Goal: Task Accomplishment & Management: Use online tool/utility

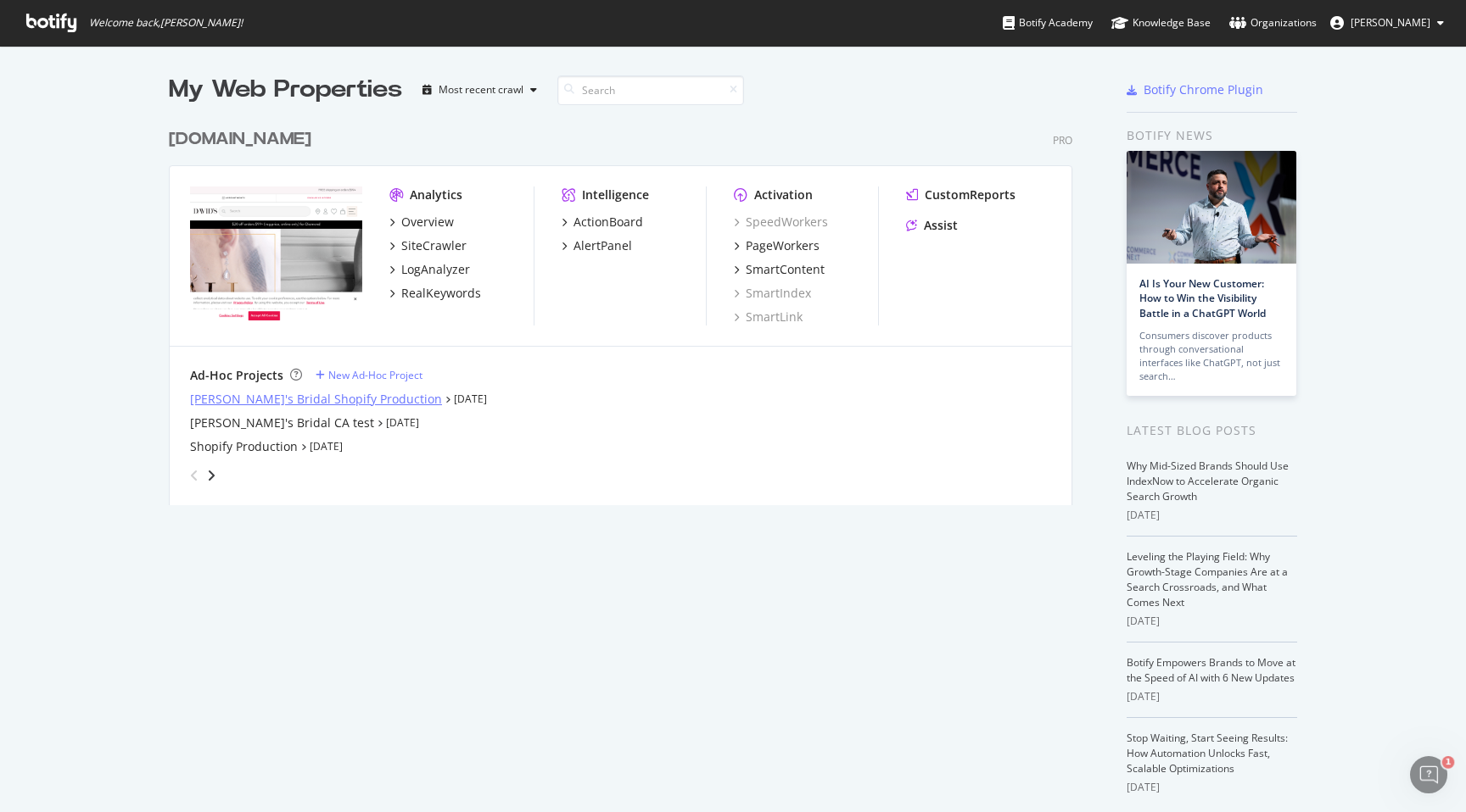
click at [285, 401] on div "[PERSON_NAME]'s Bridal Shopify Production" at bounding box center [316, 400] width 252 height 17
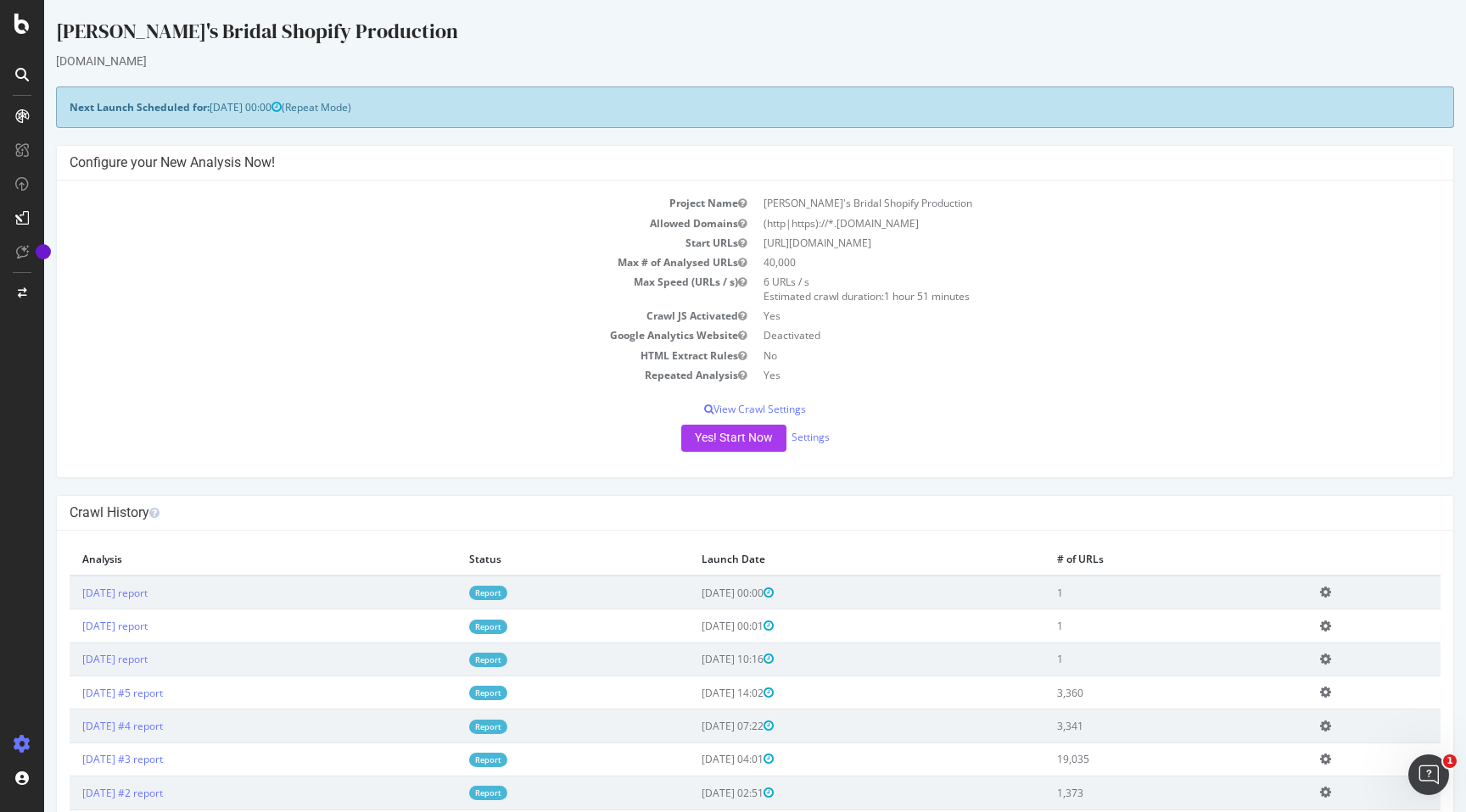
click at [17, 72] on icon at bounding box center [22, 75] width 14 height 14
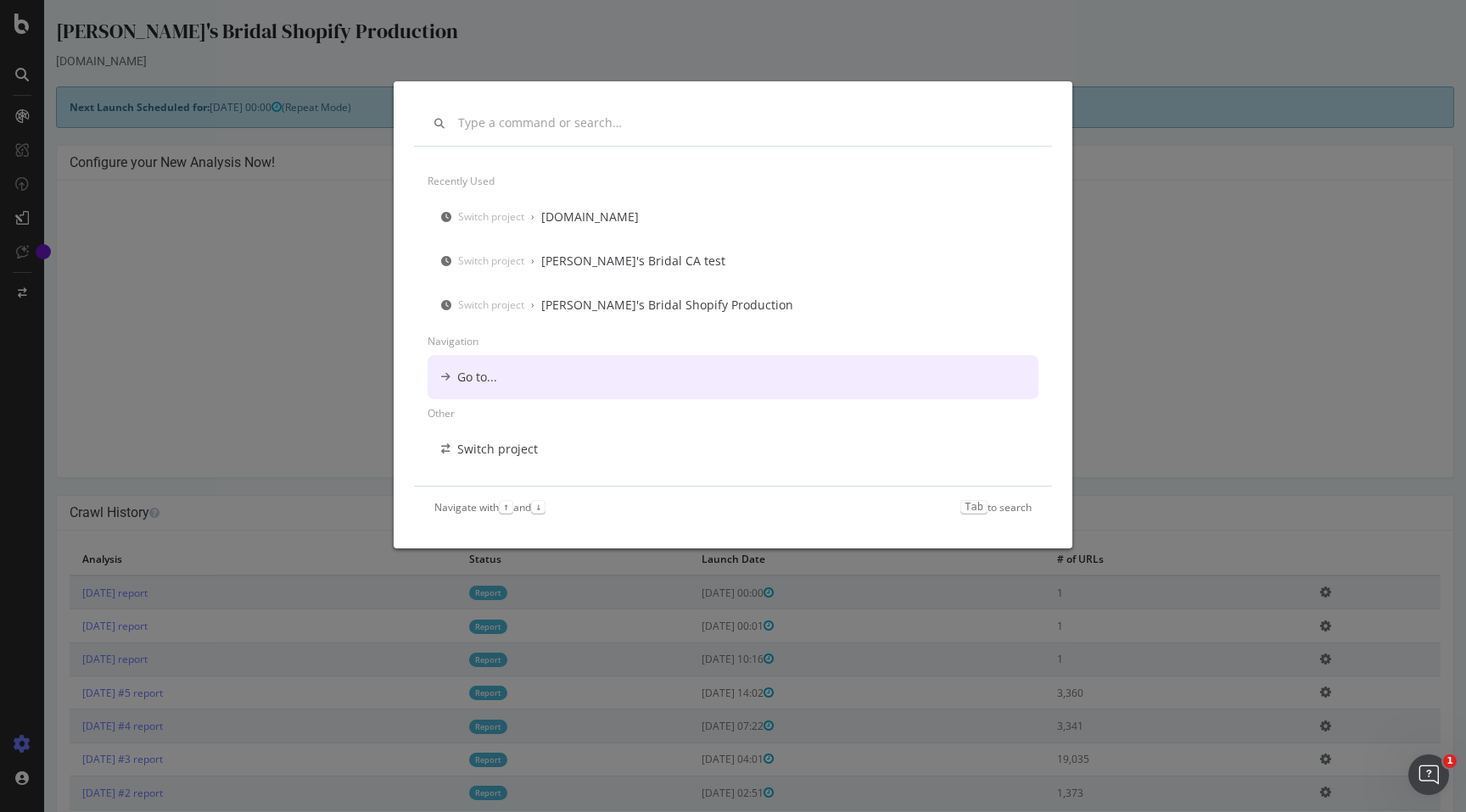
click at [478, 375] on div "Go to..." at bounding box center [476, 377] width 40 height 17
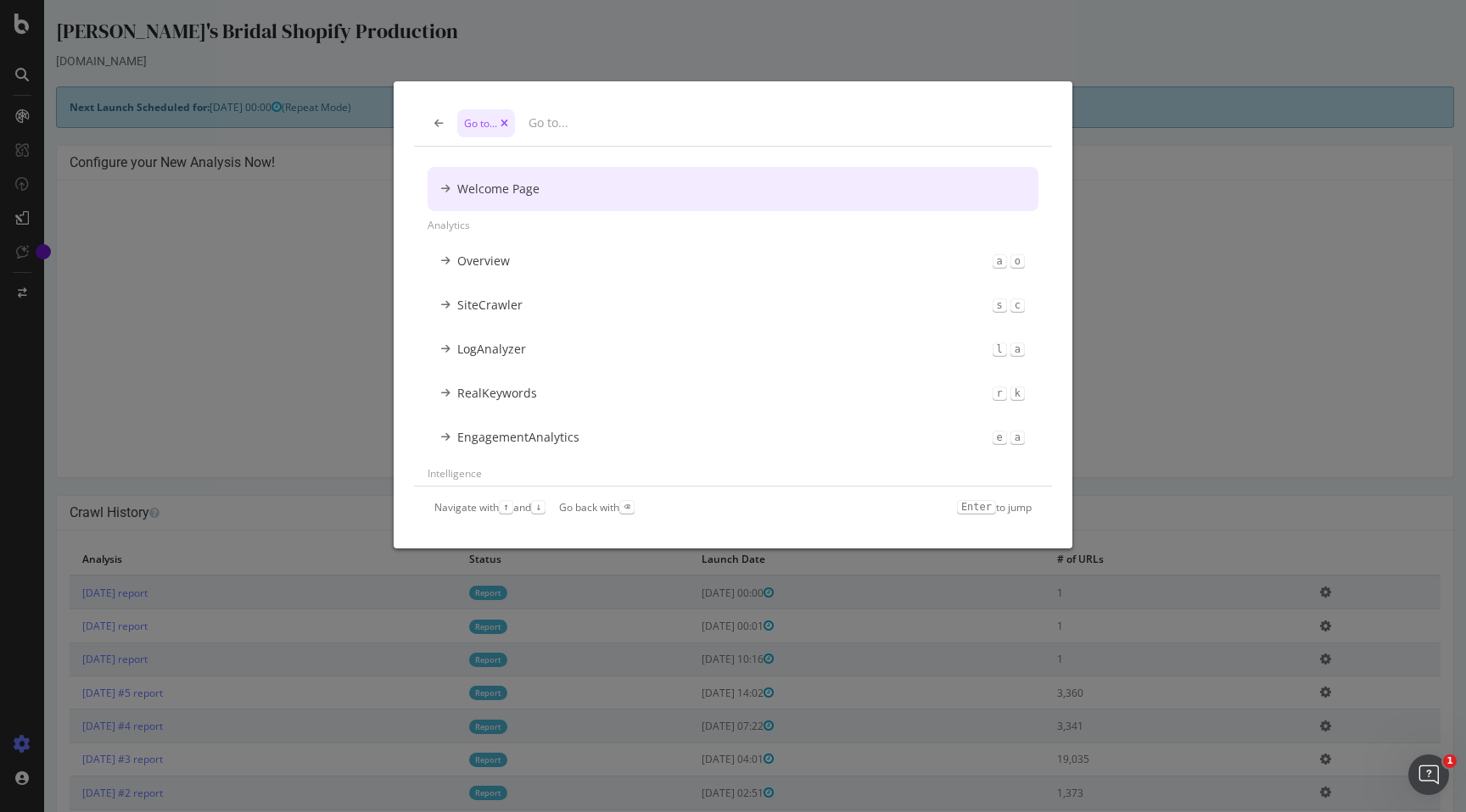
click at [436, 121] on icon "modal" at bounding box center [440, 124] width 10 height 11
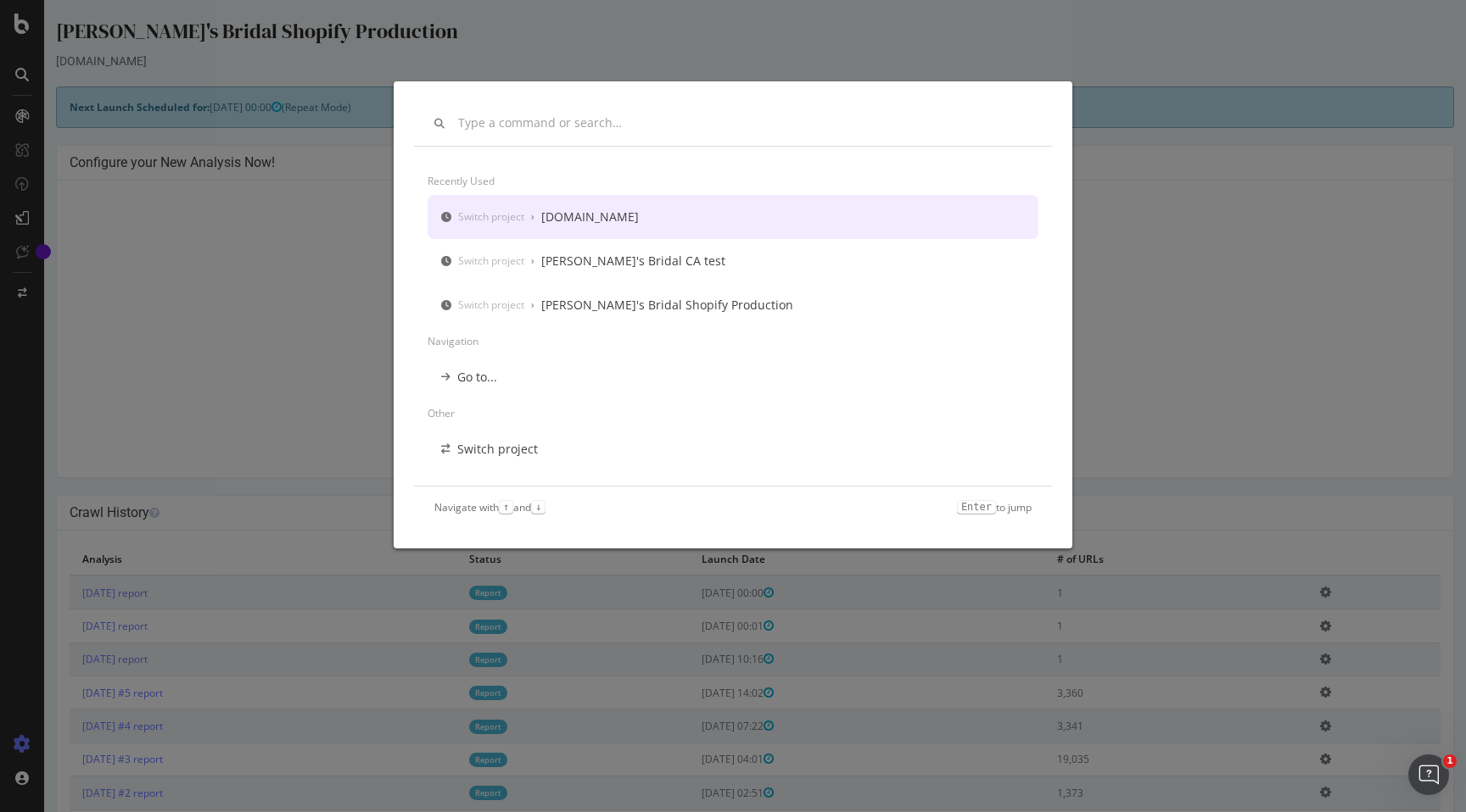
scroll to position [30, 0]
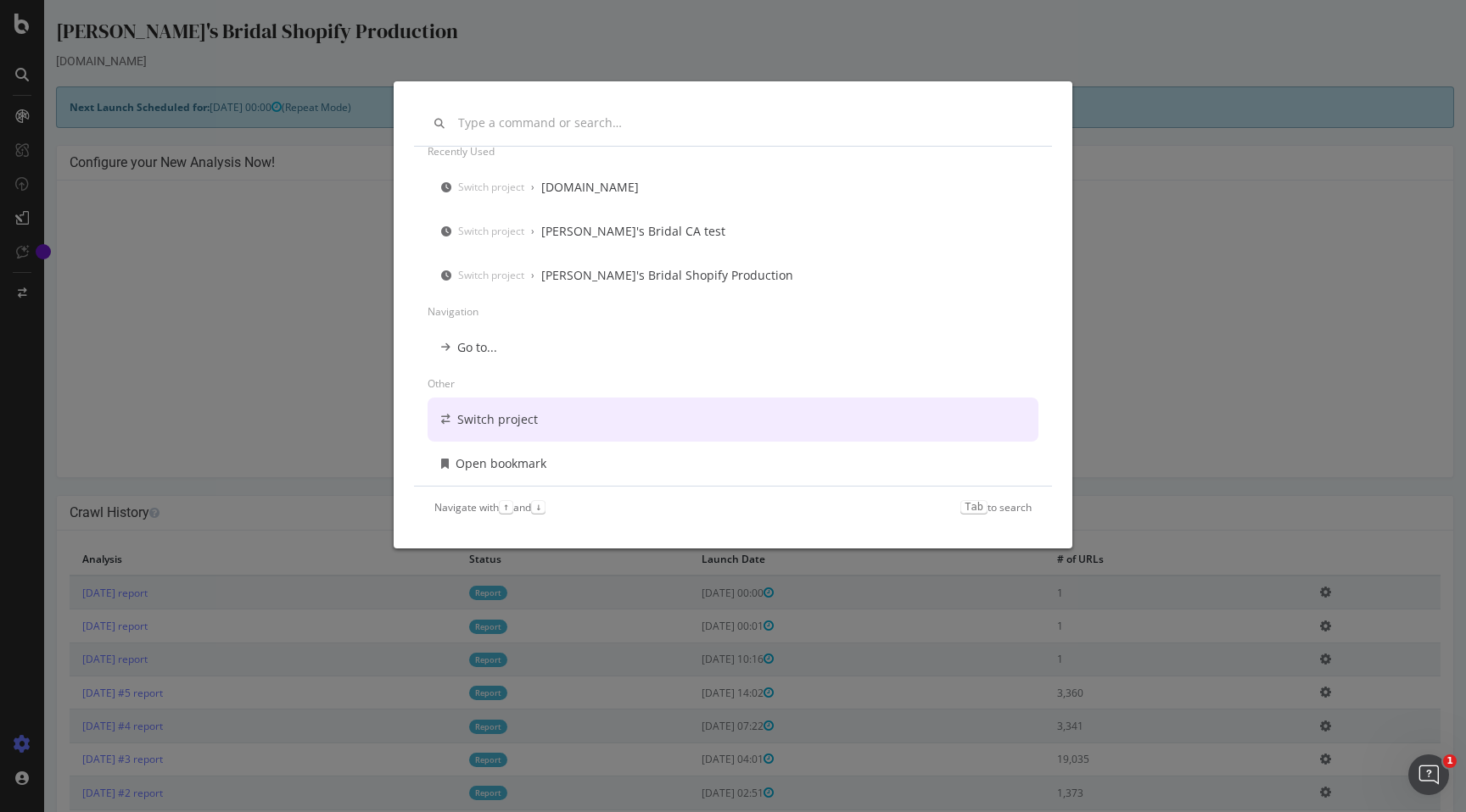
click at [497, 422] on div "Switch project" at bounding box center [497, 420] width 80 height 17
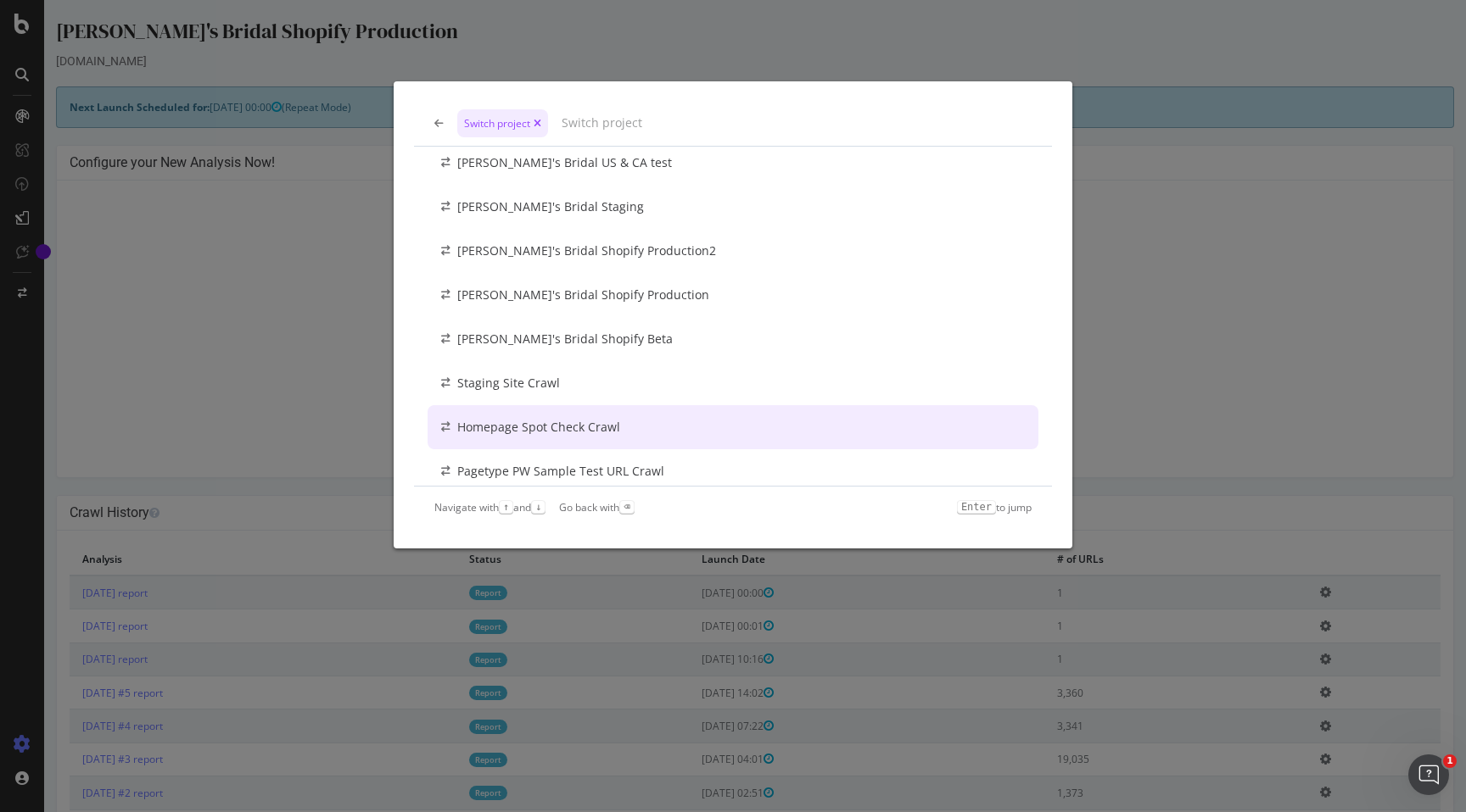
scroll to position [275, 0]
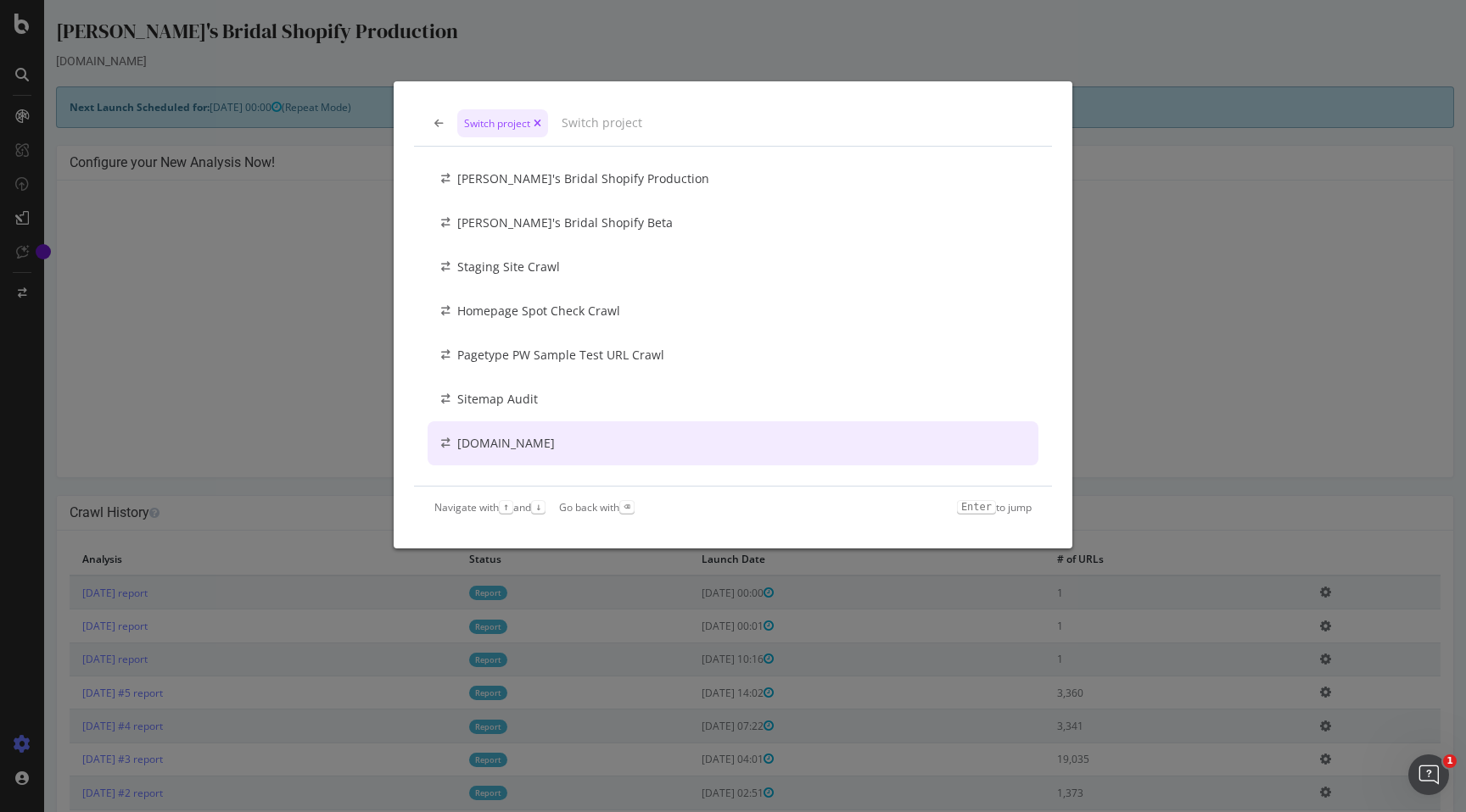
click at [516, 440] on div "[DOMAIN_NAME]" at bounding box center [505, 443] width 98 height 17
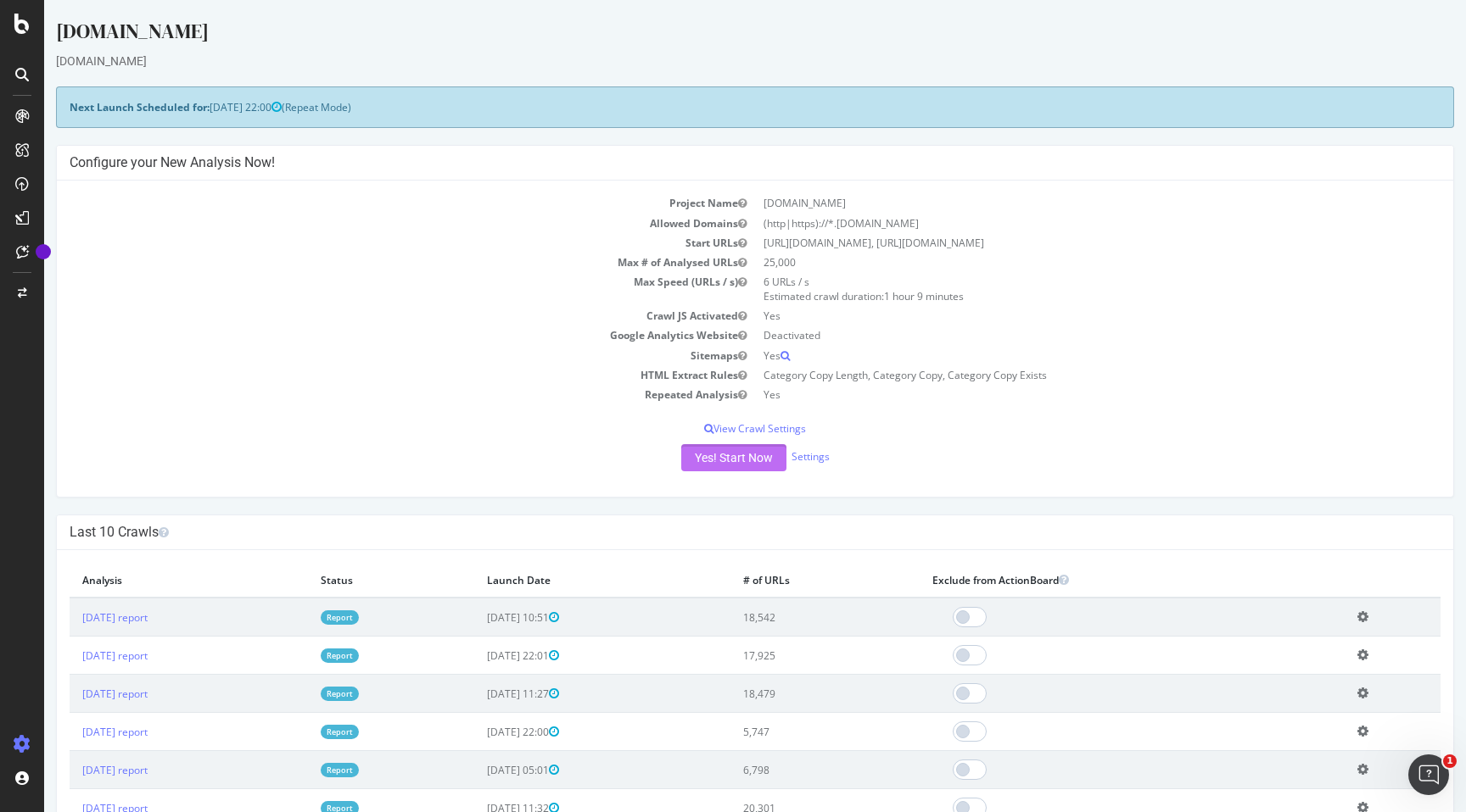
click at [730, 460] on button "Yes! Start Now" at bounding box center [734, 458] width 106 height 27
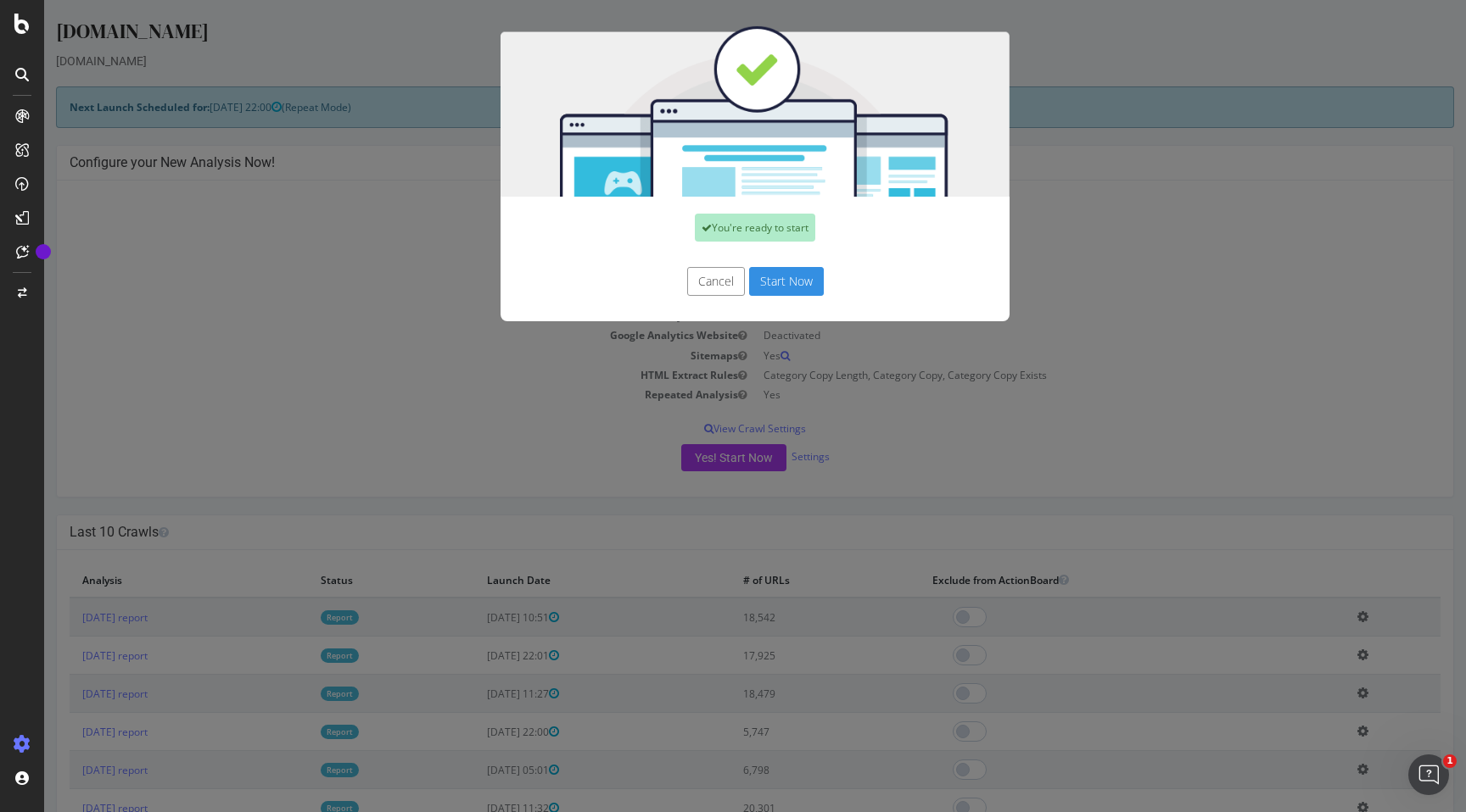
click at [781, 289] on button "Start Now" at bounding box center [786, 282] width 75 height 29
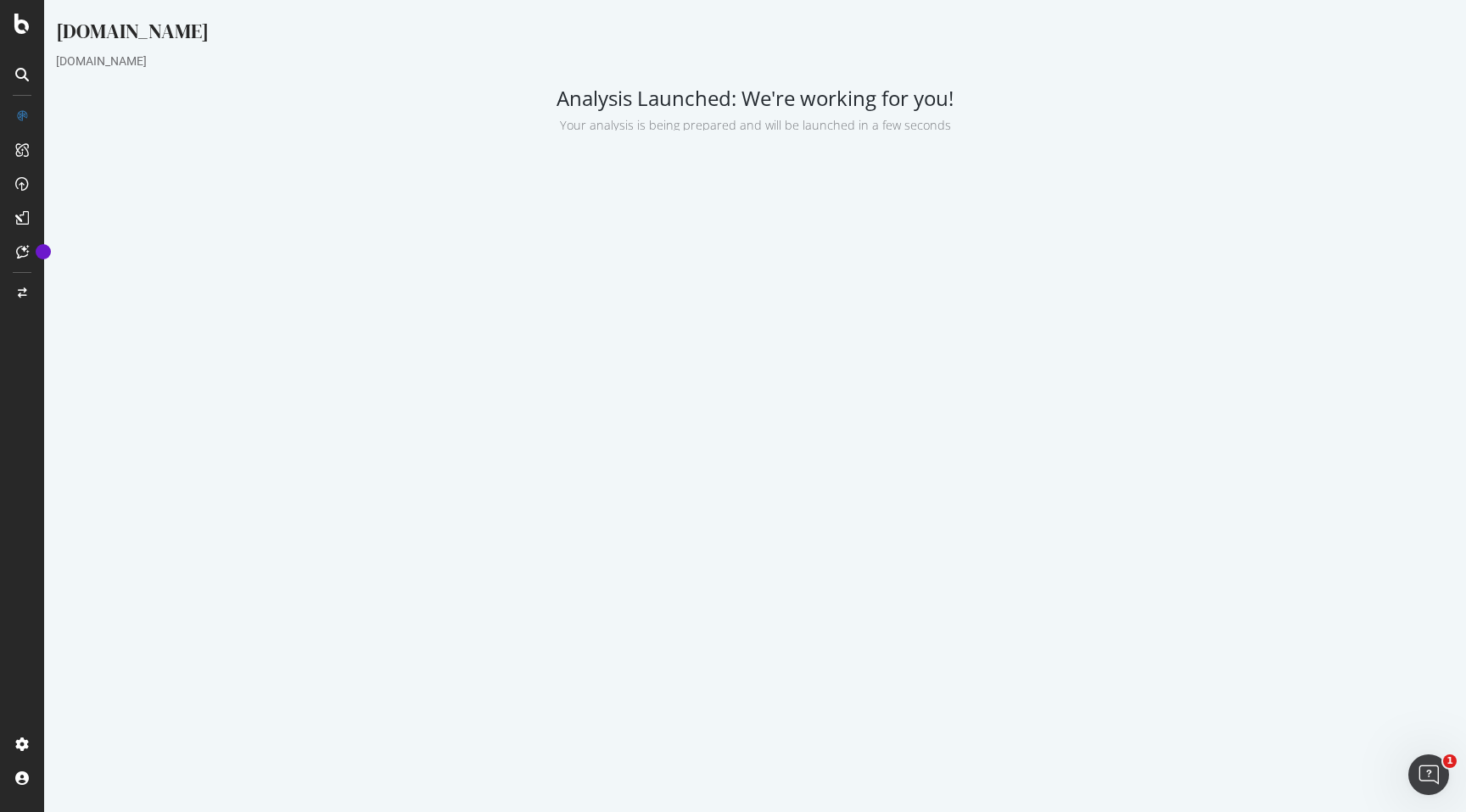
drag, startPoint x: 971, startPoint y: 341, endPoint x: 762, endPoint y: 346, distance: 209.1
click at [762, 346] on td "6 URLs / s Estimated crawl duration: 1 hour 9 minutes" at bounding box center [921, 335] width 332 height 34
